Goal: Navigation & Orientation: Find specific page/section

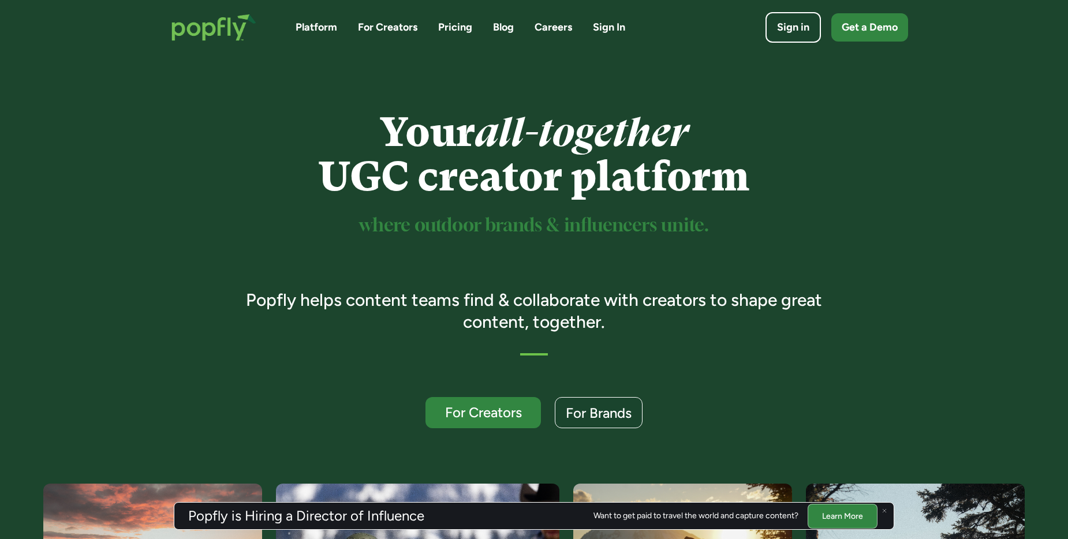
click at [759, 223] on div "Your all-together UGC creator platform where outdoor brands & influencers unite…" at bounding box center [534, 269] width 776 height 318
click at [759, 369] on img at bounding box center [884, 510] width 5 height 5
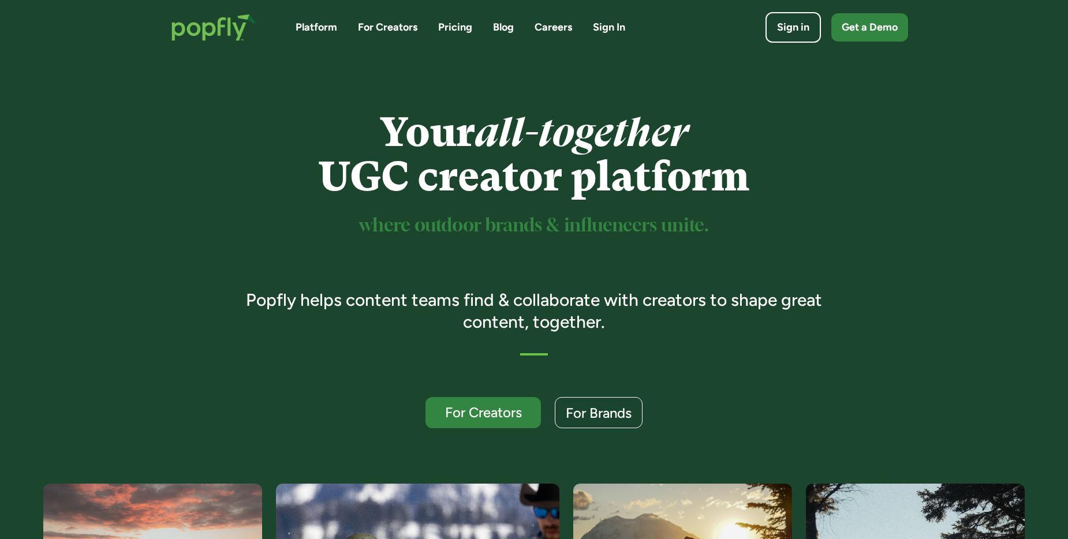
click at [463, 25] on link "Pricing" at bounding box center [455, 27] width 34 height 14
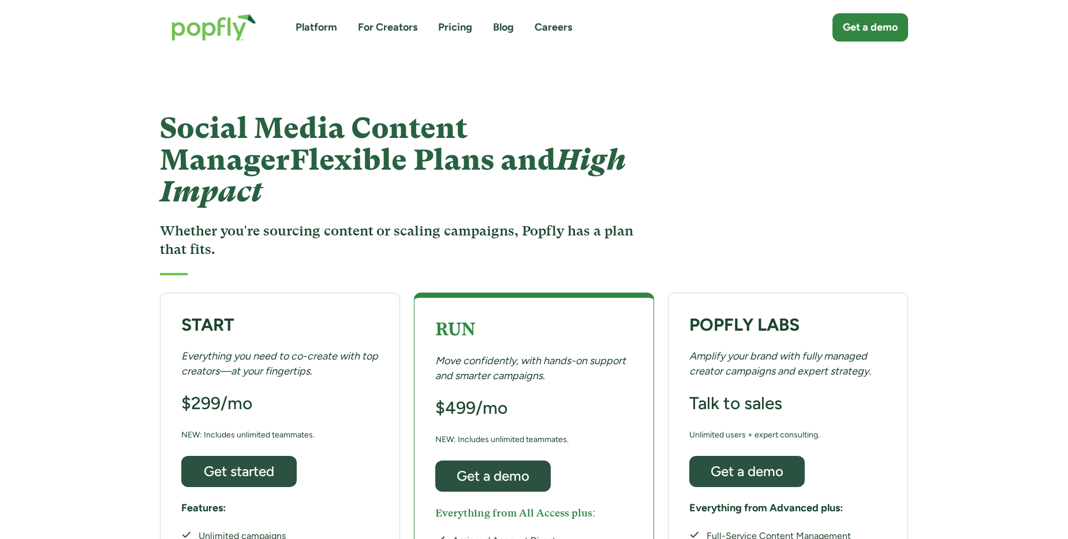
click at [978, 234] on div "Social Media Content Manager Flexible Plans and High Impact Whether you're sour…" at bounding box center [534, 171] width 1068 height 232
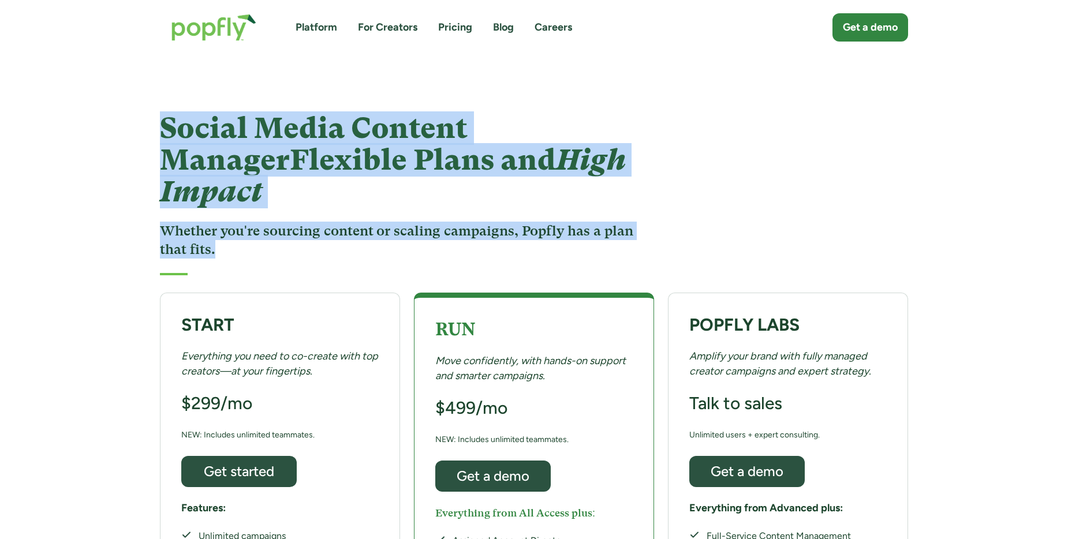
drag, startPoint x: 154, startPoint y: 116, endPoint x: 256, endPoint y: 228, distance: 151.2
click at [257, 229] on div "Social Media Content Manager Flexible Plans and High Impact Whether you're sour…" at bounding box center [534, 194] width 776 height 163
click at [256, 228] on div "Social Media Content Manager Flexible Plans and High Impact Whether you're sour…" at bounding box center [399, 194] width 478 height 163
drag, startPoint x: 256, startPoint y: 224, endPoint x: 137, endPoint y: 122, distance: 156.4
click at [137, 122] on div "Social Media Content Manager Flexible Plans and High Impact Whether you're sour…" at bounding box center [534, 171] width 1068 height 232
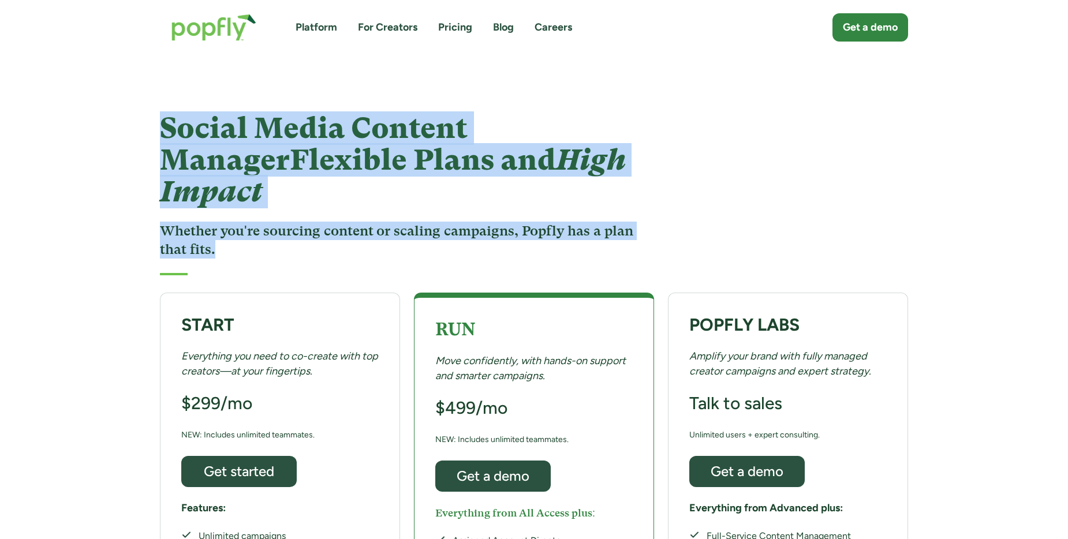
click at [137, 123] on div "Social Media Content Manager Flexible Plans and High Impact Whether you're sour…" at bounding box center [534, 171] width 1068 height 232
drag, startPoint x: 137, startPoint y: 123, endPoint x: 235, endPoint y: 211, distance: 131.6
click at [234, 211] on div "Social Media Content Manager Flexible Plans and High Impact Whether you're sour…" at bounding box center [534, 171] width 1068 height 232
click at [235, 222] on h3 "Whether you're sourcing content or scaling campaigns, Popfly has a plan that fi…" at bounding box center [399, 241] width 478 height 38
drag, startPoint x: 235, startPoint y: 211, endPoint x: 147, endPoint y: 125, distance: 123.2
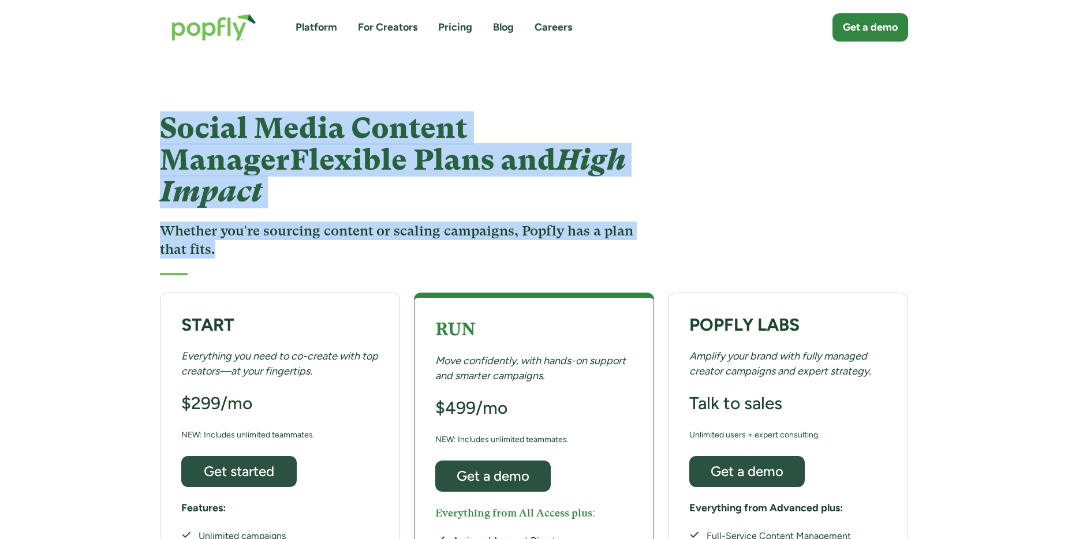
click at [147, 125] on div "Social Media Content Manager Flexible Plans and High Impact Whether you're sour…" at bounding box center [534, 194] width 776 height 163
drag, startPoint x: 147, startPoint y: 125, endPoint x: 234, endPoint y: 223, distance: 131.2
click at [234, 223] on div "Social Media Content Manager Flexible Plans and High Impact Whether you're sour…" at bounding box center [534, 194] width 776 height 163
click at [234, 222] on h3 "Whether you're sourcing content or scaling campaigns, Popfly has a plan that fi…" at bounding box center [399, 241] width 478 height 38
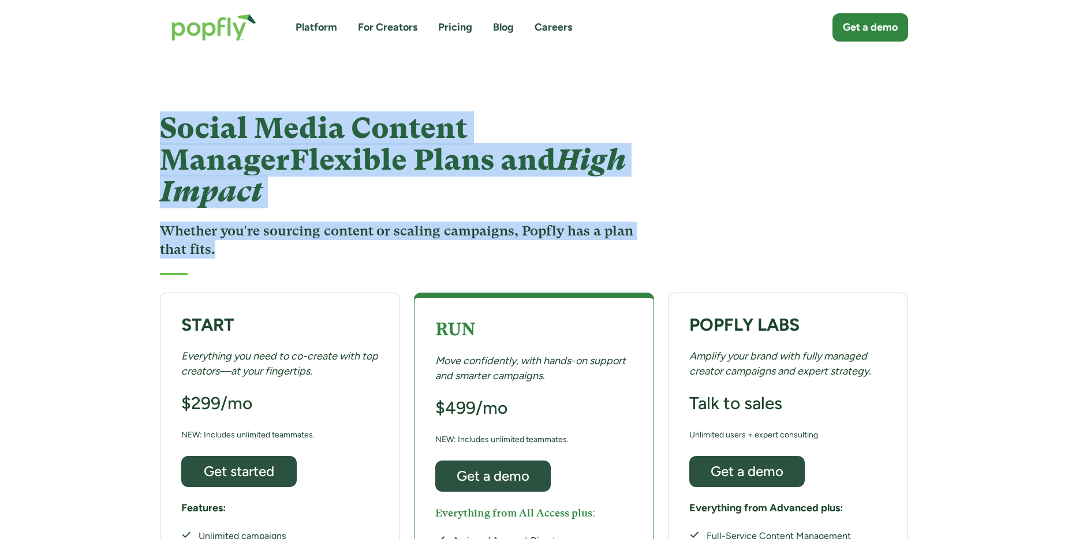
drag, startPoint x: 234, startPoint y: 220, endPoint x: 168, endPoint y: 118, distance: 121.8
click at [168, 118] on div "Social Media Content Manager Flexible Plans and High Impact Whether you're sour…" at bounding box center [399, 194] width 478 height 163
click at [168, 118] on h1 "Social Media Content Manager Flexible Plans and High Impact" at bounding box center [399, 160] width 478 height 95
drag, startPoint x: 163, startPoint y: 119, endPoint x: 238, endPoint y: 216, distance: 122.6
click at [238, 216] on div "Social Media Content Manager Flexible Plans and High Impact Whether you're sour…" at bounding box center [399, 194] width 478 height 163
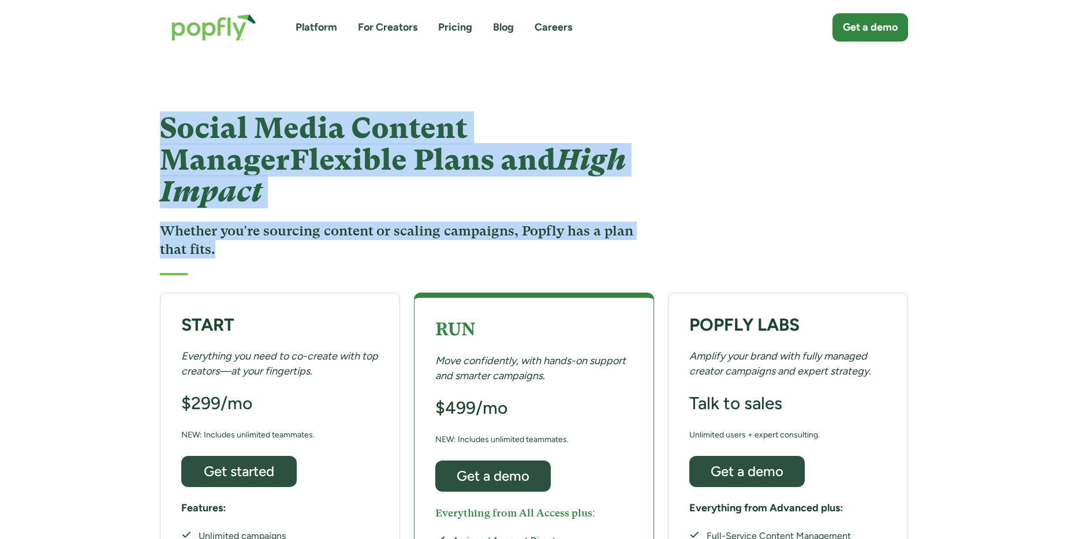
click at [238, 222] on h3 "Whether you're sourcing content or scaling campaigns, Popfly has a plan that fi…" at bounding box center [399, 241] width 478 height 38
drag, startPoint x: 238, startPoint y: 216, endPoint x: 148, endPoint y: 117, distance: 134.4
click at [148, 117] on div "Social Media Content Manager Flexible Plans and High Impact Whether you're sour…" at bounding box center [534, 194] width 776 height 163
drag, startPoint x: 148, startPoint y: 117, endPoint x: 224, endPoint y: 217, distance: 126.0
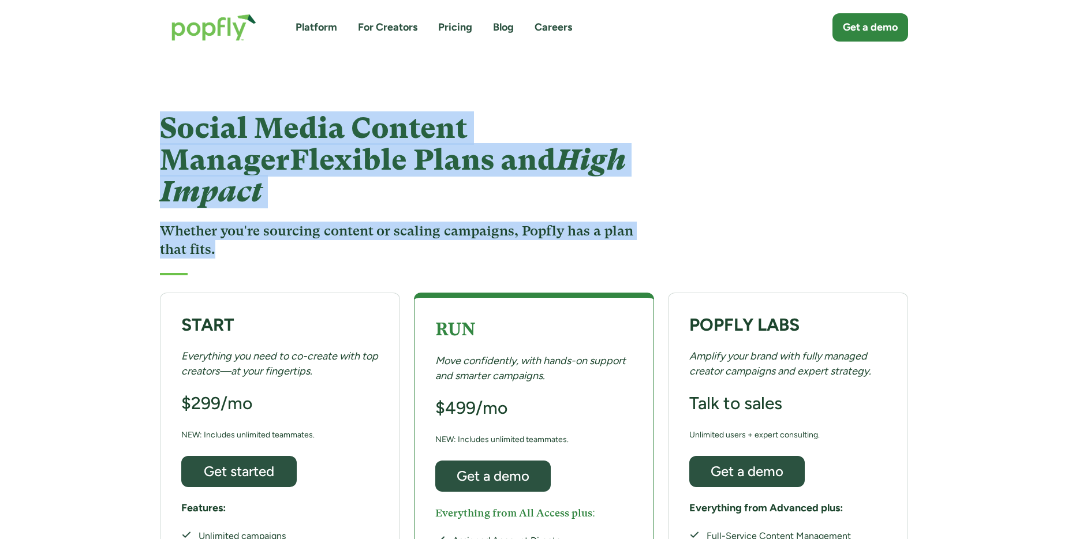
click at [224, 217] on div "Social Media Content Manager Flexible Plans and High Impact Whether you're sour…" at bounding box center [534, 194] width 776 height 163
click at [224, 222] on h3 "Whether you're sourcing content or scaling campaigns, Popfly has a plan that fi…" at bounding box center [399, 241] width 478 height 38
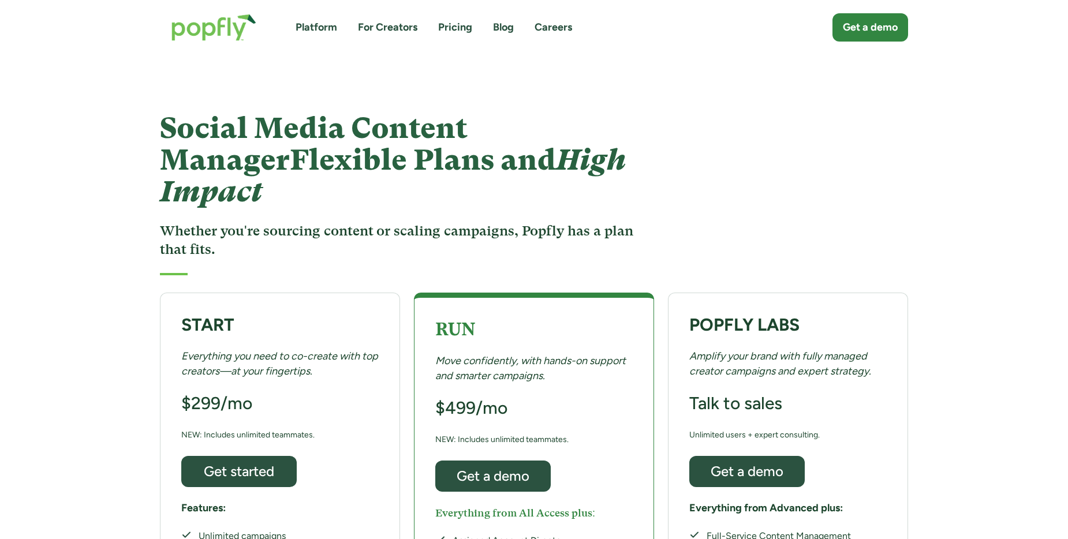
click at [388, 26] on link "For Creators" at bounding box center [387, 27] width 59 height 14
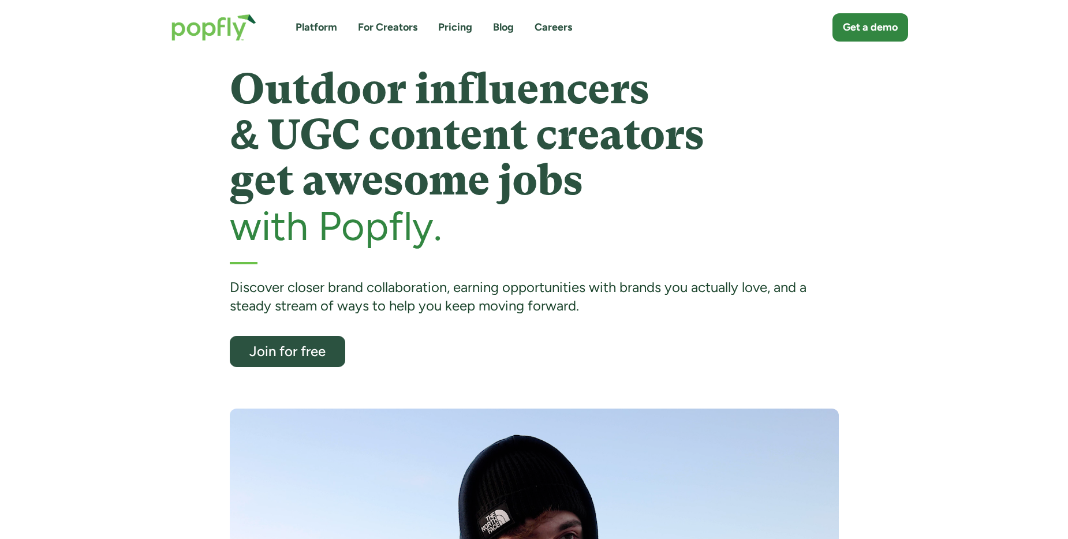
click at [316, 36] on div "Platform For Creators Pricing Blog Careers Get a demo" at bounding box center [534, 27] width 748 height 50
click at [316, 27] on link "Platform" at bounding box center [316, 27] width 42 height 14
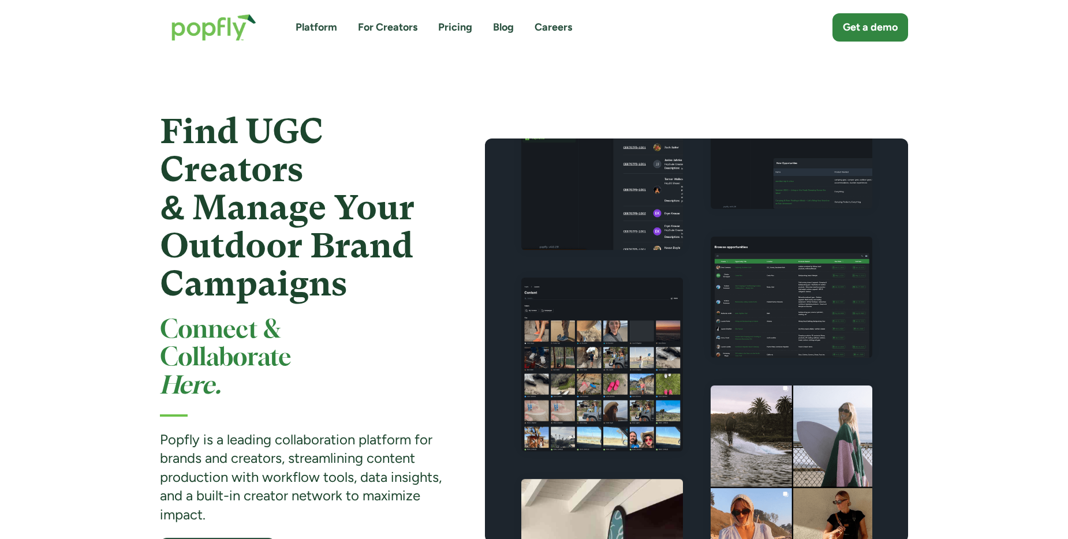
click at [324, 30] on link "Platform" at bounding box center [316, 27] width 42 height 14
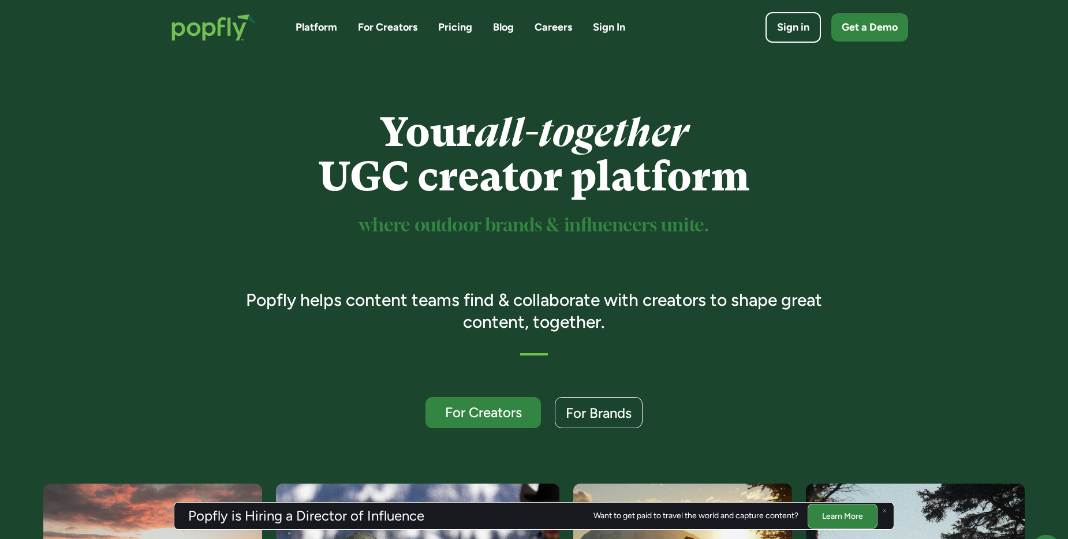
scroll to position [388, 0]
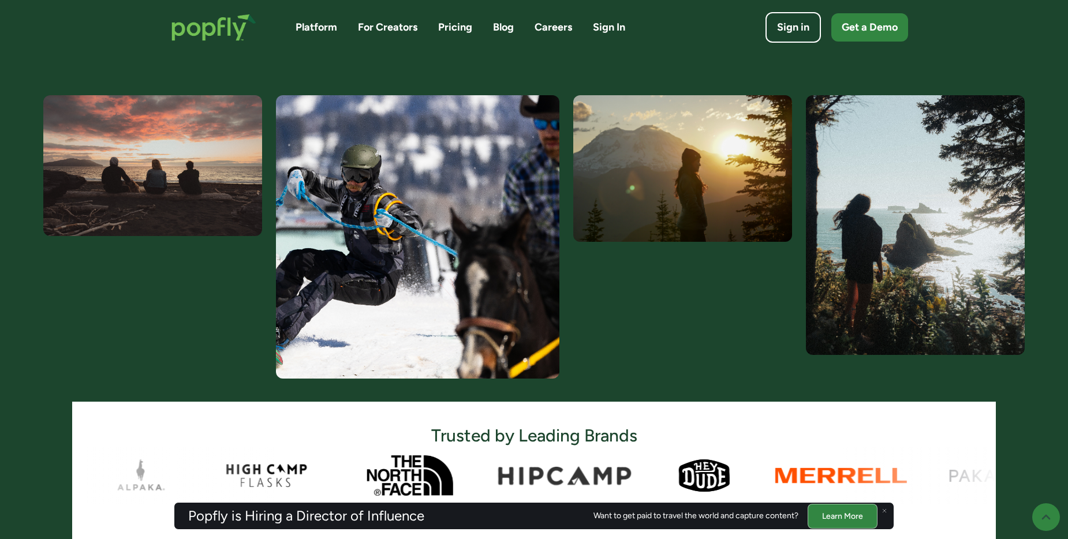
click at [885, 510] on img at bounding box center [884, 510] width 5 height 5
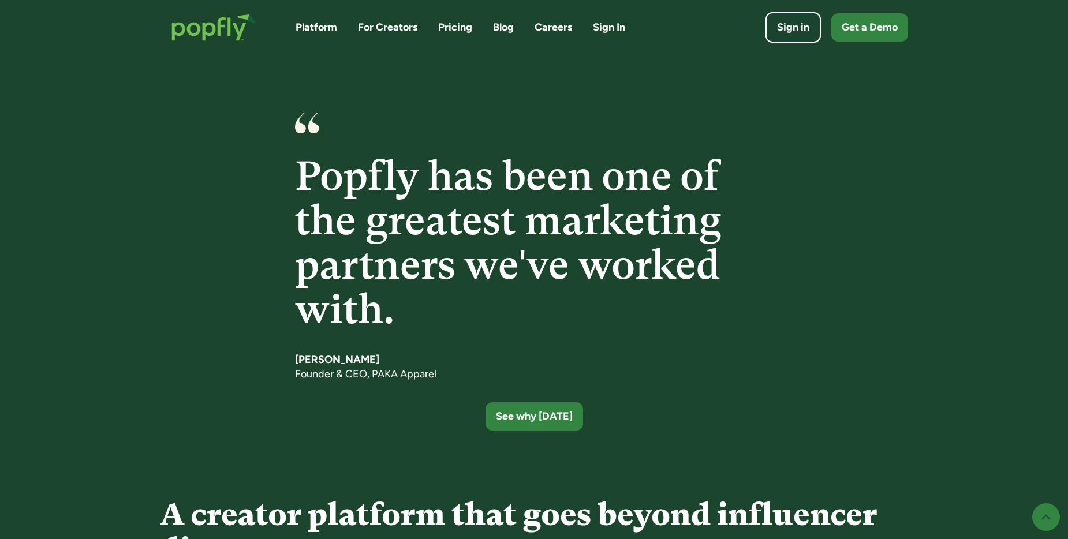
scroll to position [1764, 0]
